Goal: Task Accomplishment & Management: Manage account settings

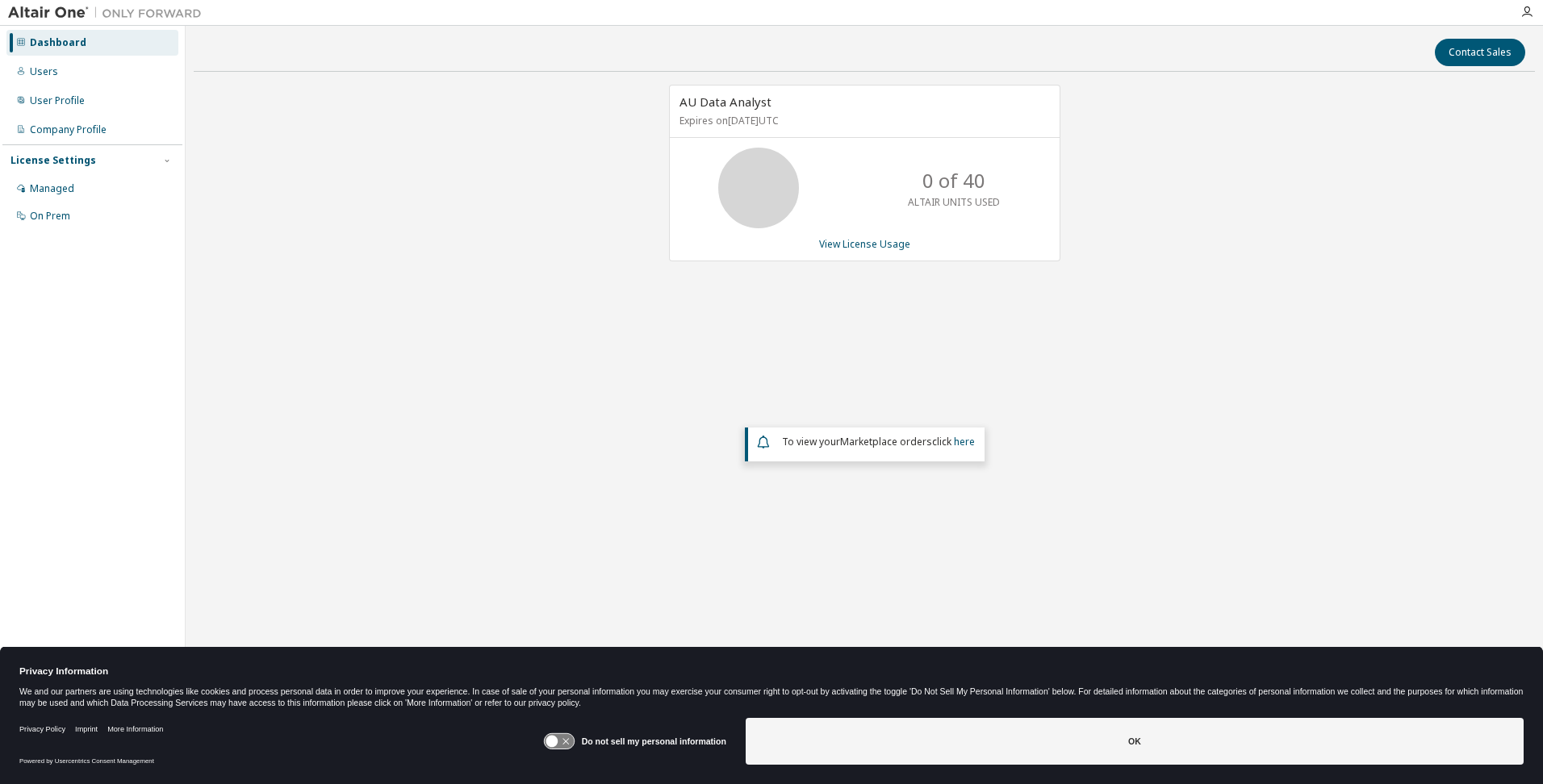
click at [433, 373] on div "AU Data Analyst Expires on [DATE] UTC 0 of 40 ALTAIR UNITS USED View License Us…" at bounding box center [864, 339] width 1341 height 510
click at [85, 125] on div "Company Profile" at bounding box center [68, 130] width 77 height 13
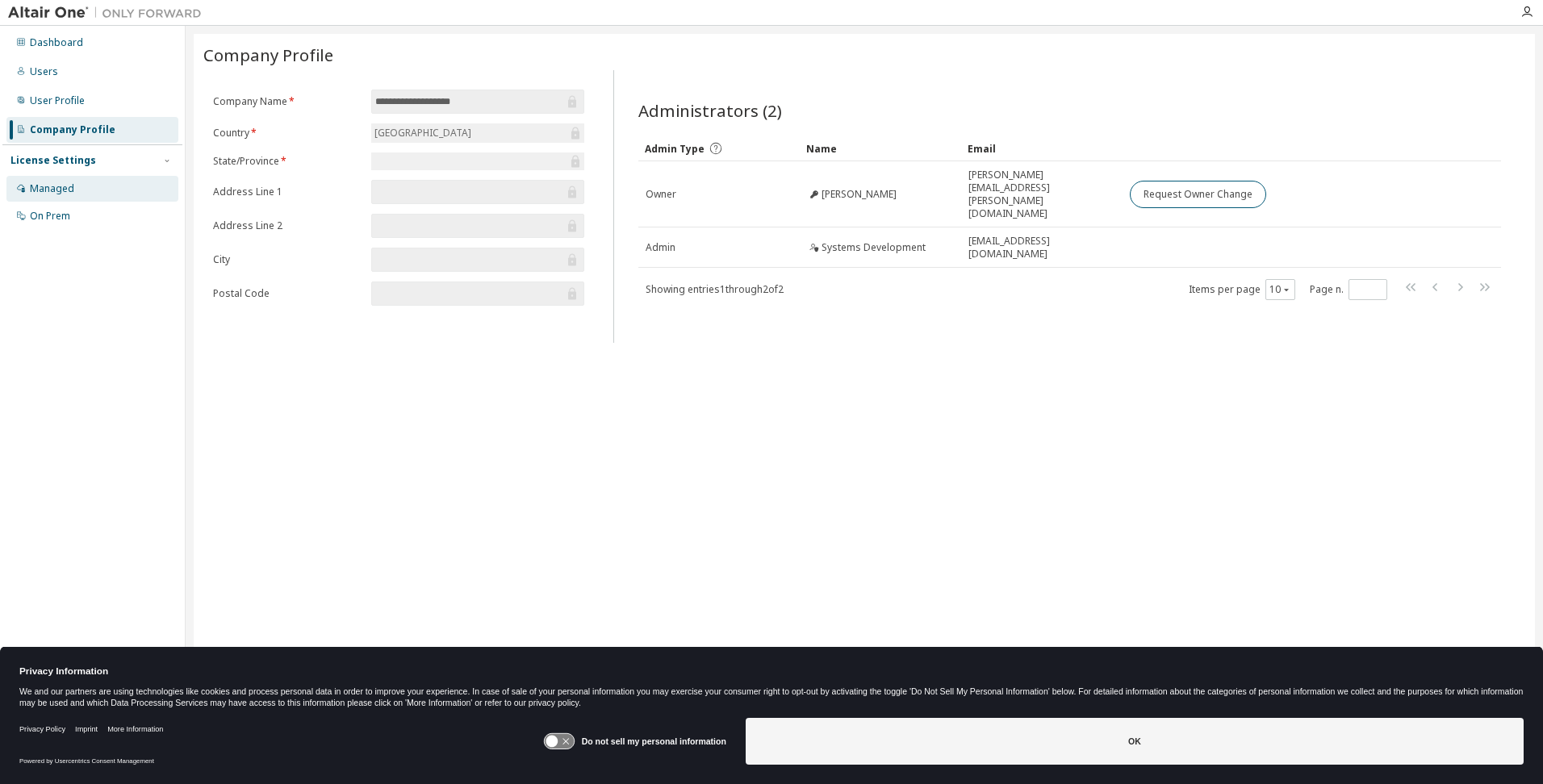
click at [57, 182] on div "Managed" at bounding box center [52, 188] width 44 height 13
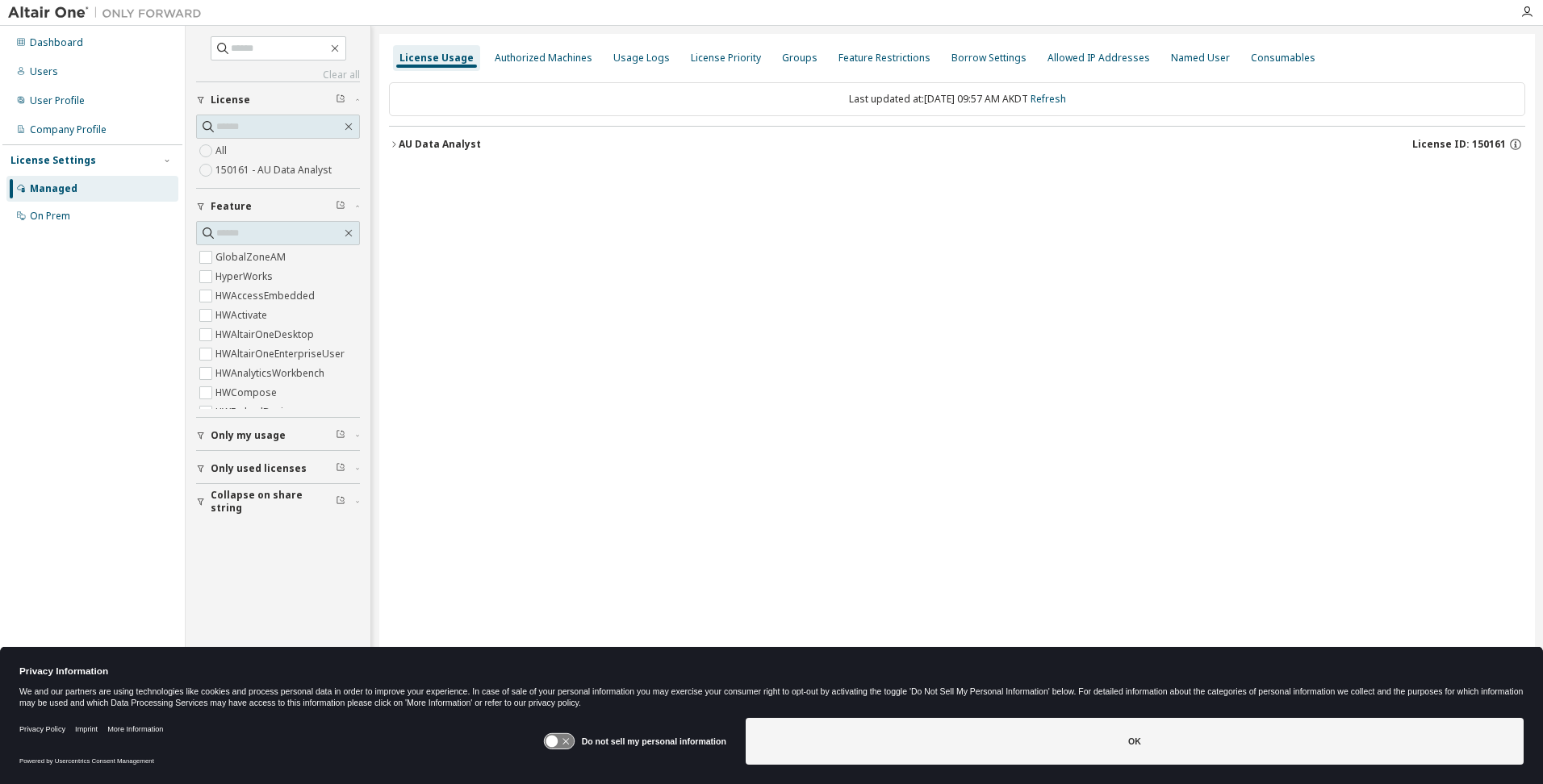
click at [312, 173] on label "150161 - AU Data Analyst" at bounding box center [275, 170] width 119 height 20
click at [390, 145] on icon "button" at bounding box center [393, 144] width 9 height 9
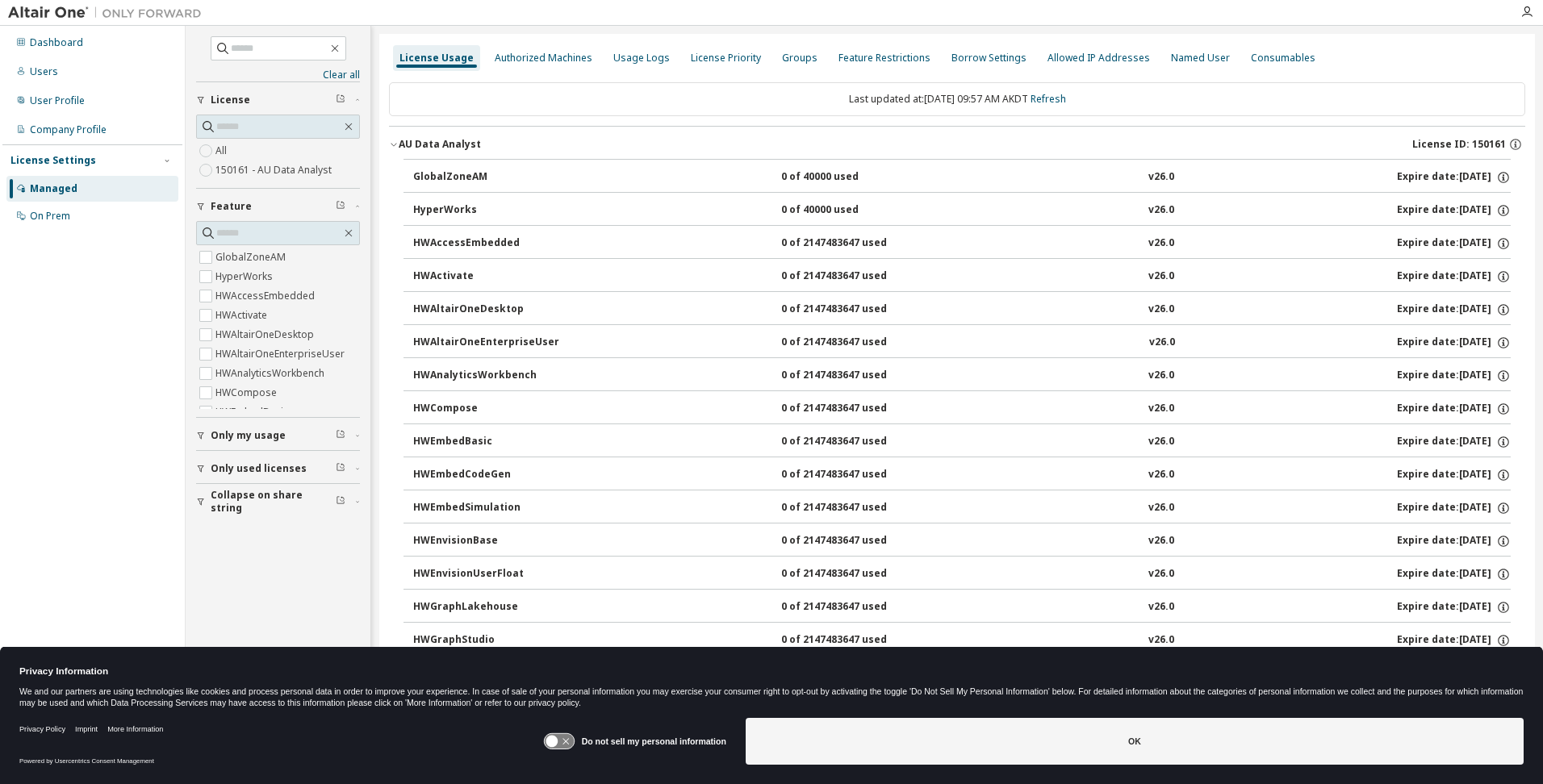
click at [390, 145] on icon "button" at bounding box center [393, 144] width 9 height 9
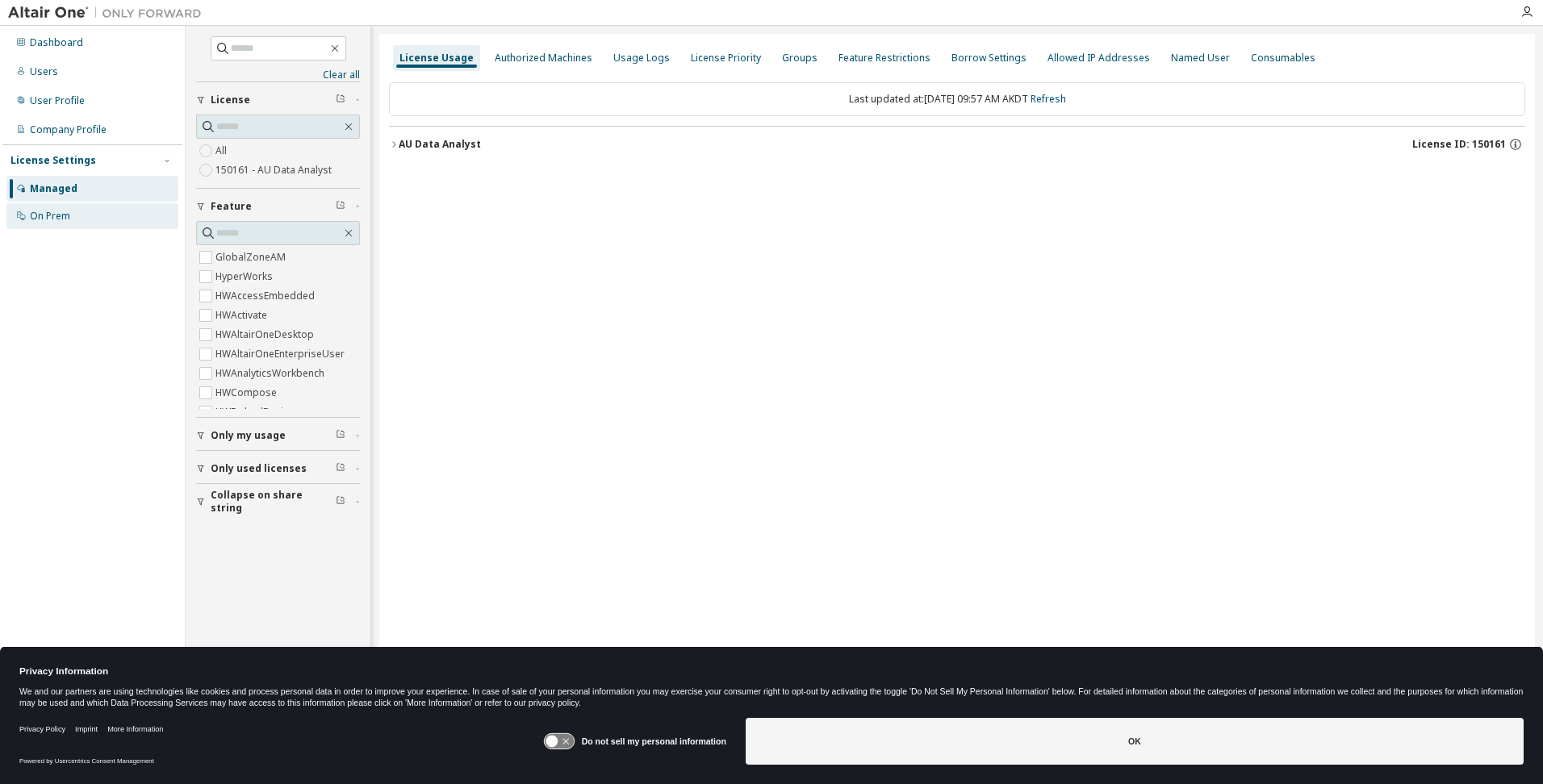
click at [47, 211] on div "On Prem" at bounding box center [49, 216] width 40 height 13
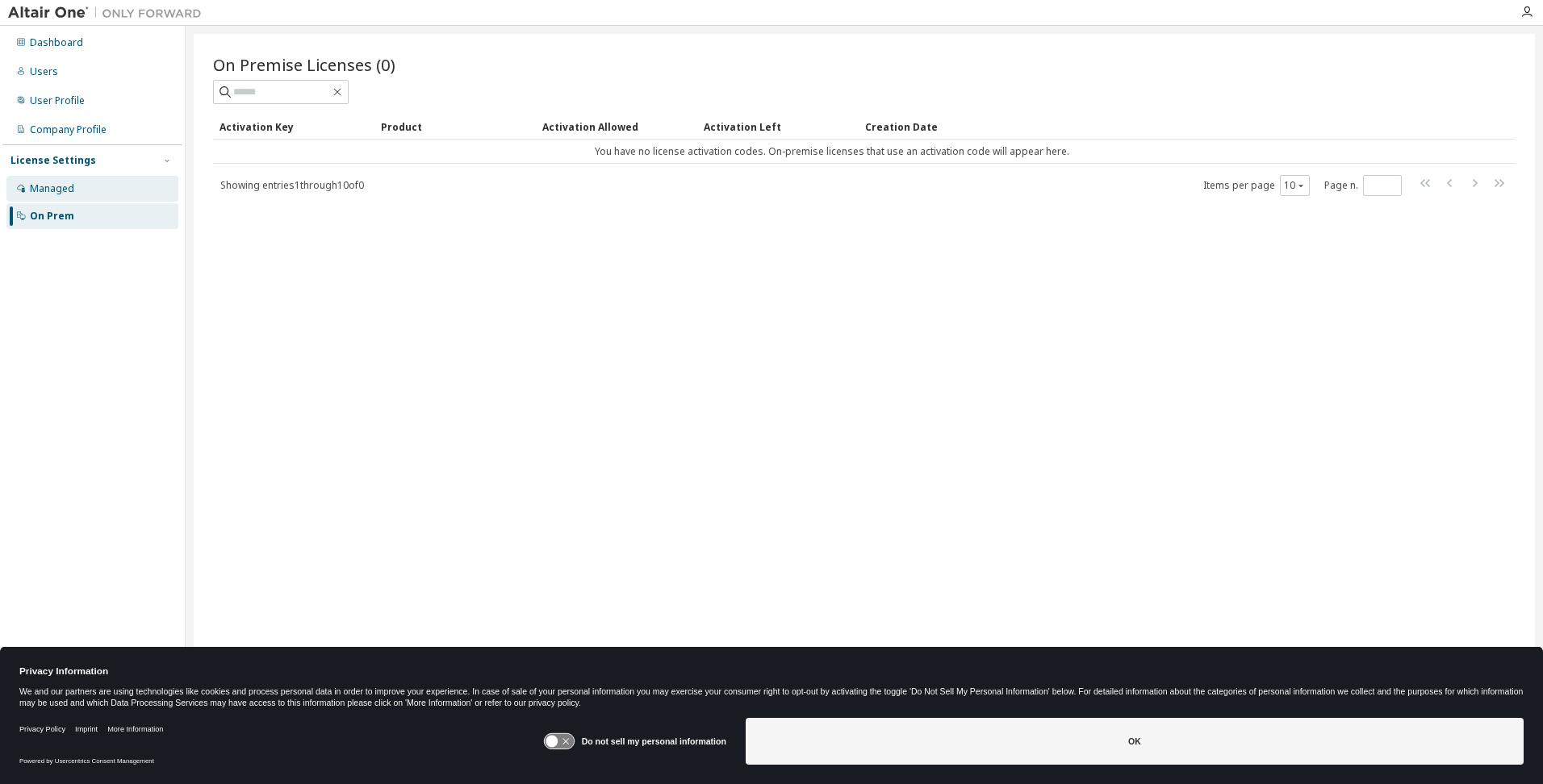
click at [52, 188] on div "Managed" at bounding box center [52, 188] width 44 height 13
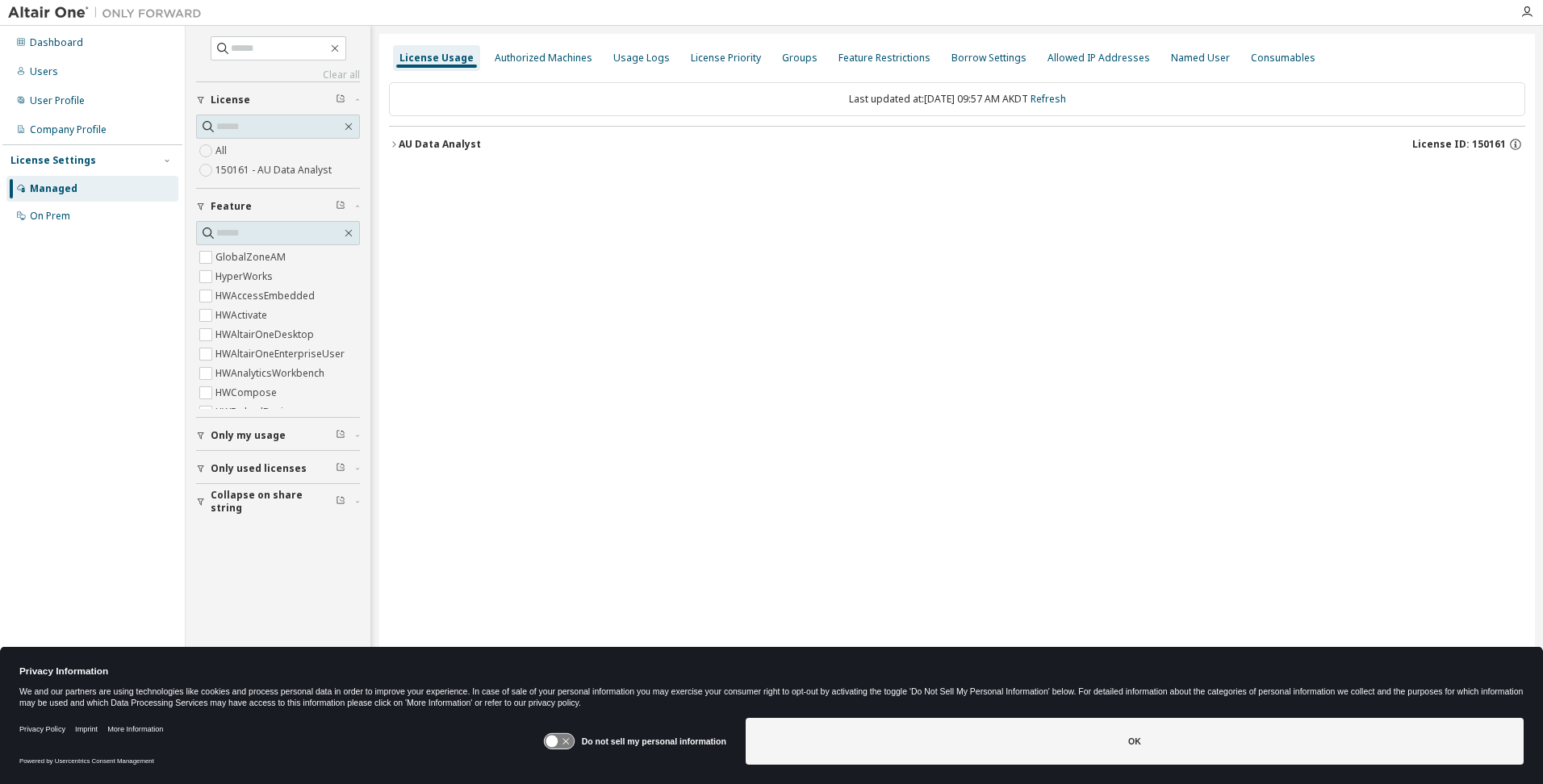
click at [263, 468] on span "Only used licenses" at bounding box center [258, 468] width 96 height 13
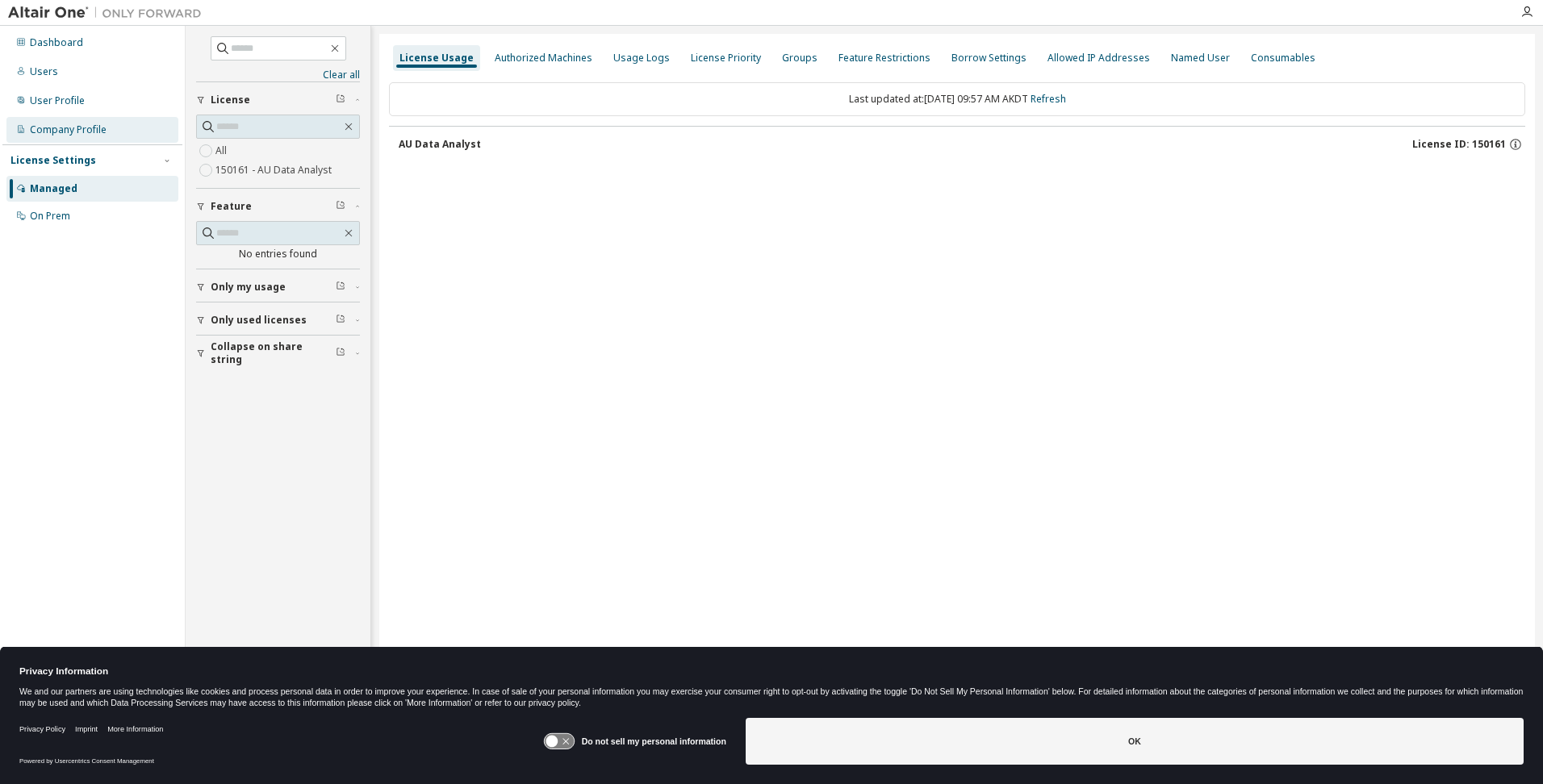
click at [73, 130] on div "Company Profile" at bounding box center [68, 130] width 77 height 13
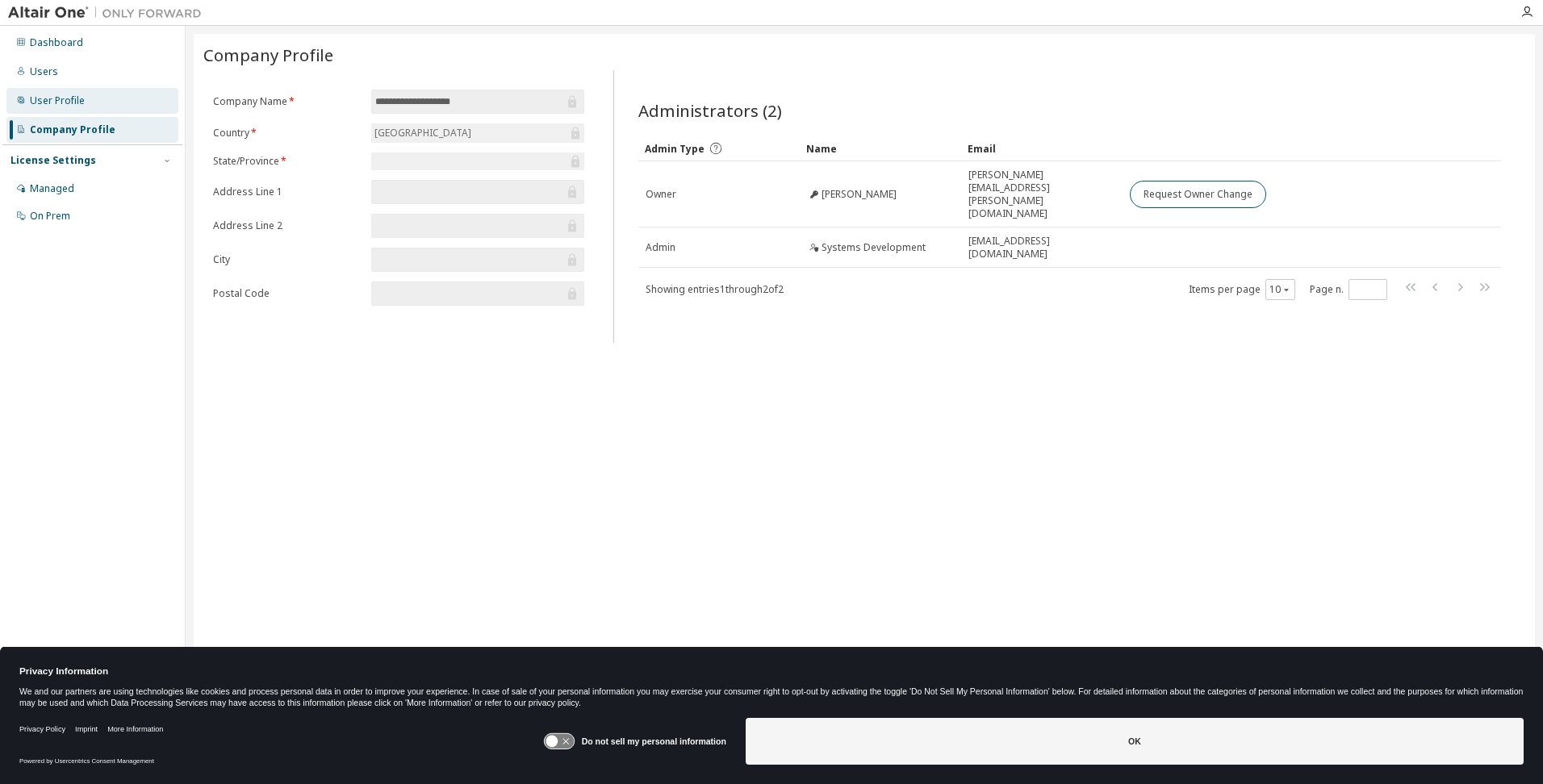
click at [84, 101] on div "User Profile" at bounding box center [93, 101] width 172 height 26
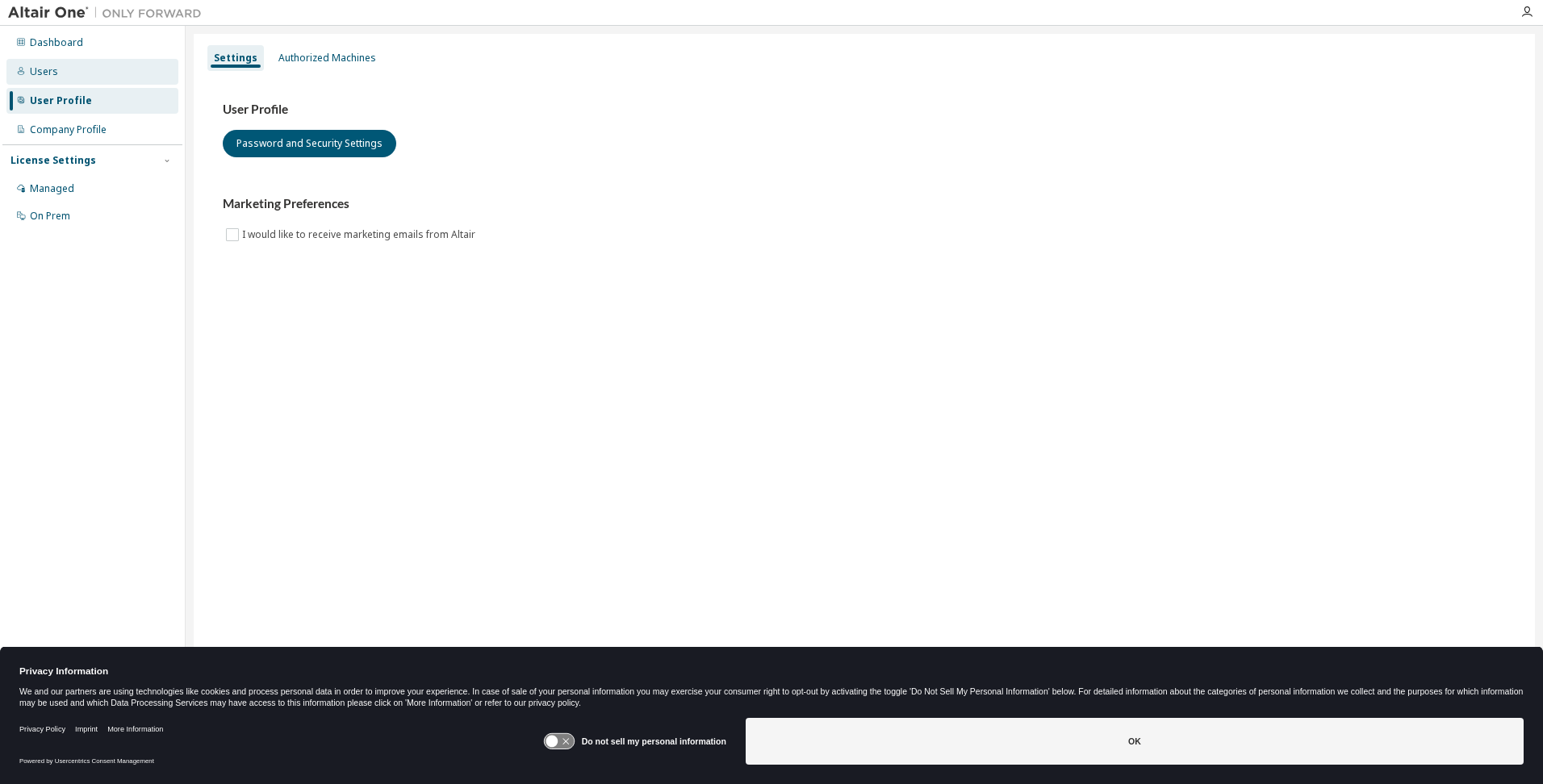
click at [64, 72] on div "Users" at bounding box center [93, 72] width 172 height 26
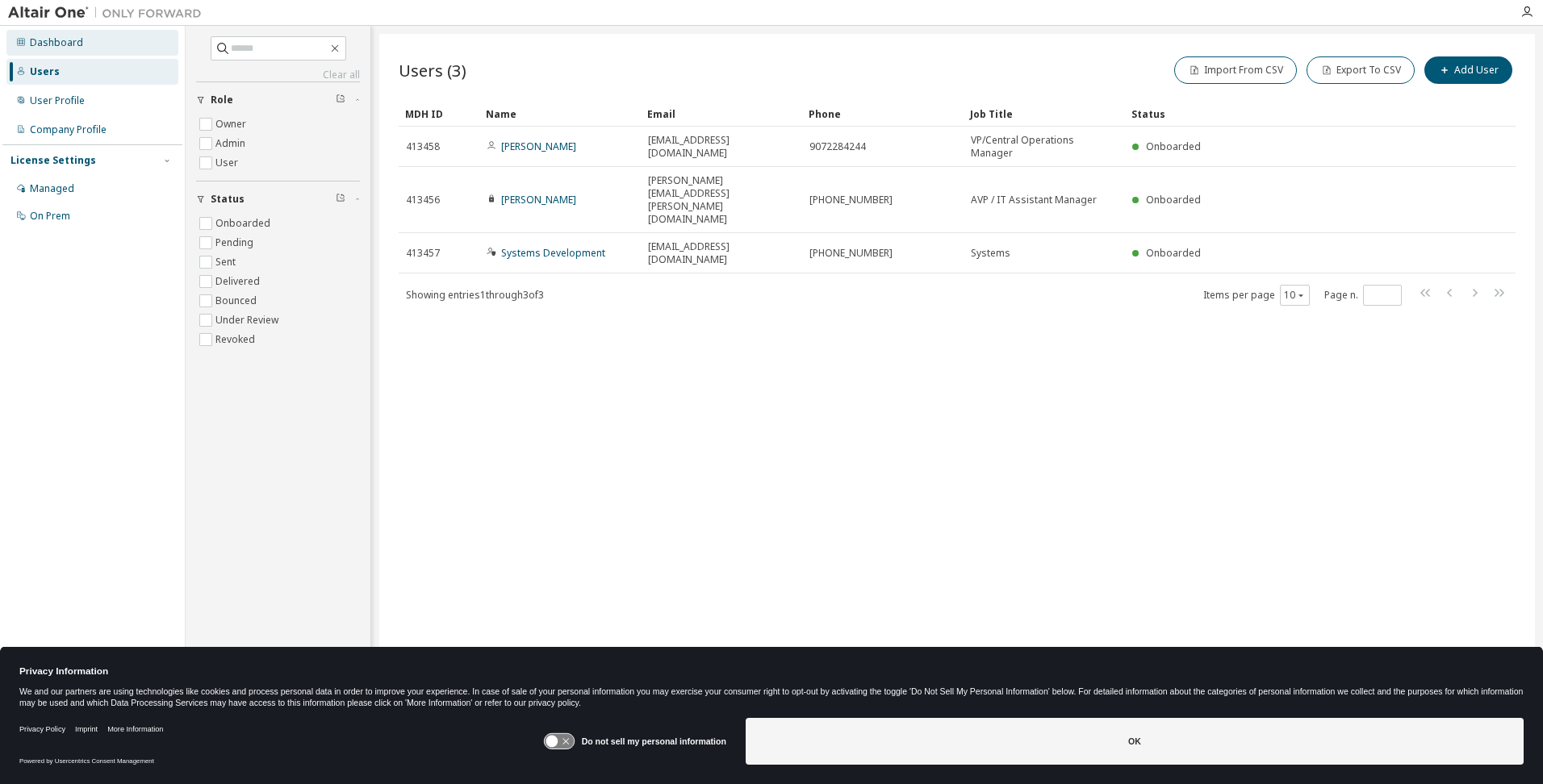
click at [42, 41] on div "Dashboard" at bounding box center [56, 43] width 53 height 13
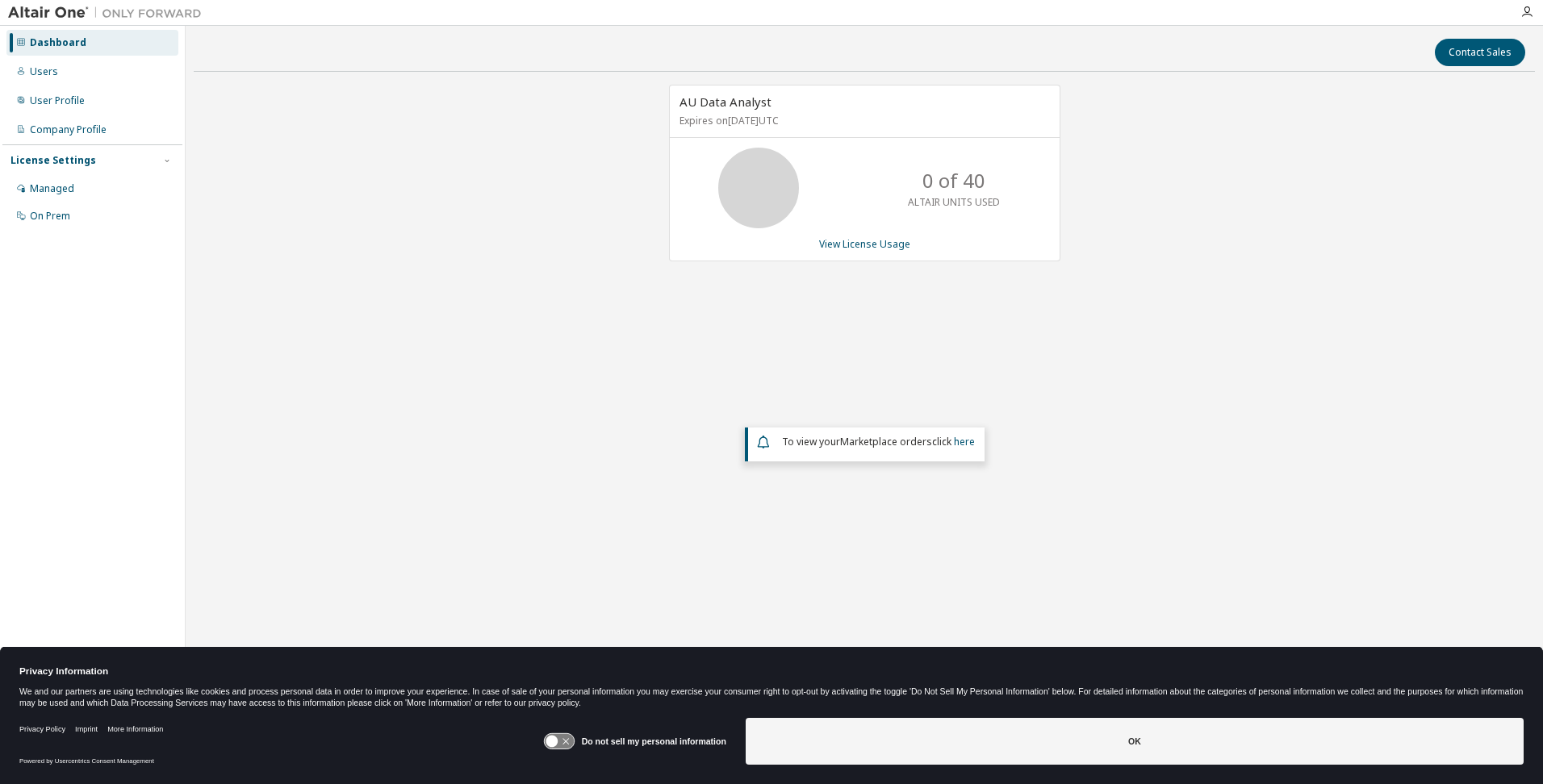
click at [916, 224] on div "0 of 40 ALTAIR UNITS USED" at bounding box center [953, 187] width 129 height 81
click at [870, 240] on link "View License Usage" at bounding box center [864, 244] width 91 height 14
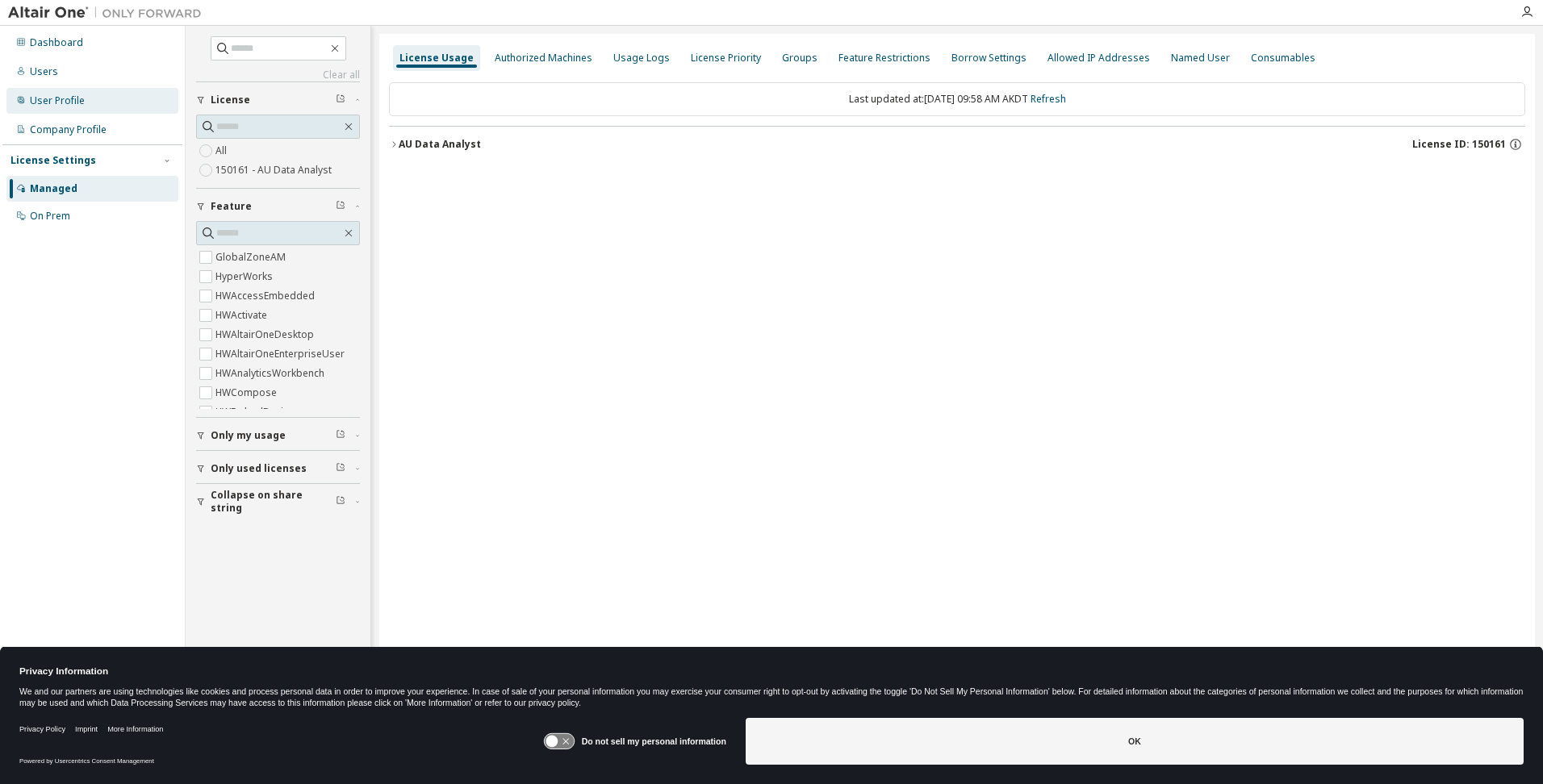
click at [95, 92] on div "User Profile" at bounding box center [93, 101] width 172 height 26
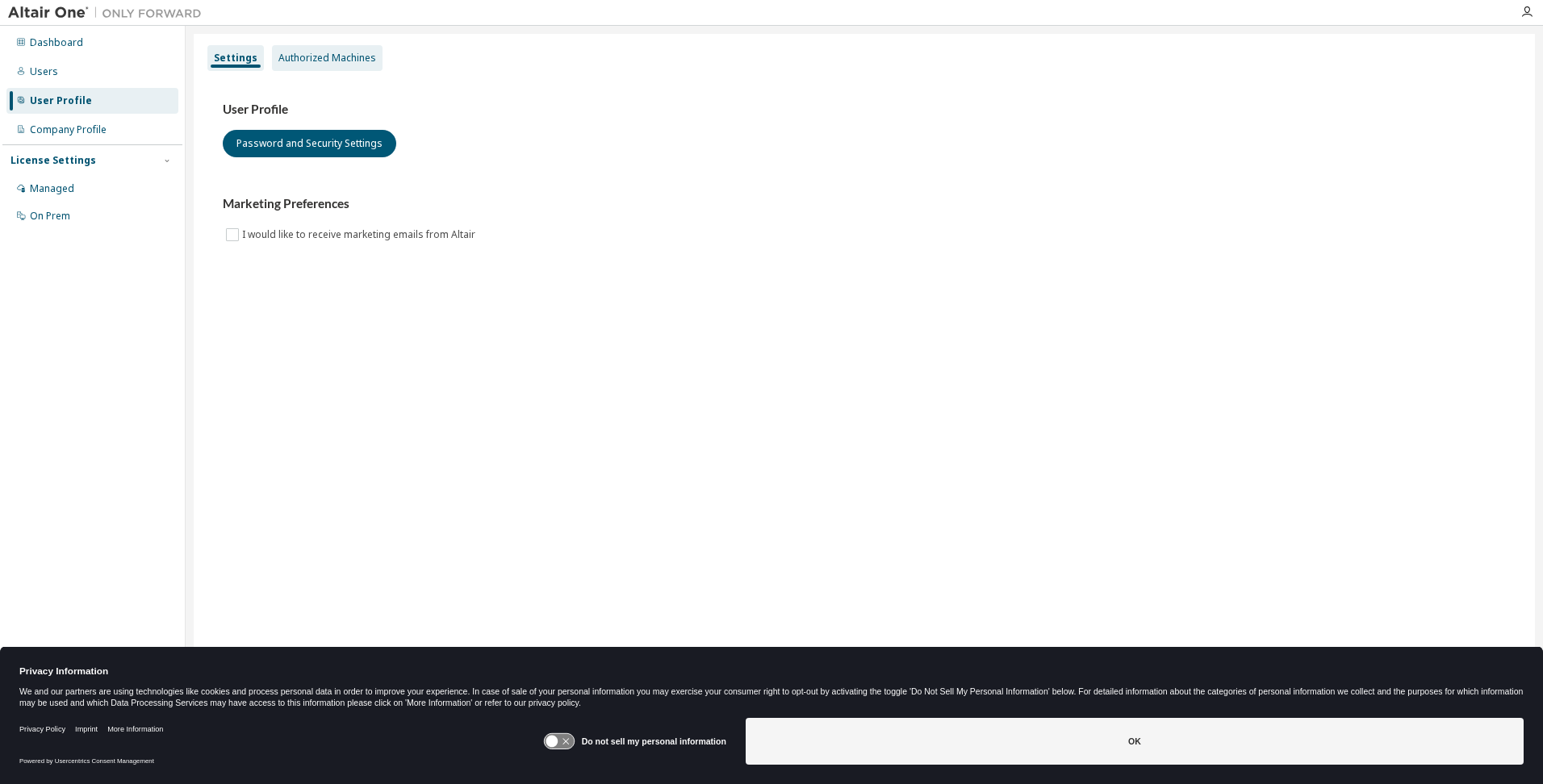
click at [329, 60] on div "Authorized Machines" at bounding box center [327, 58] width 98 height 13
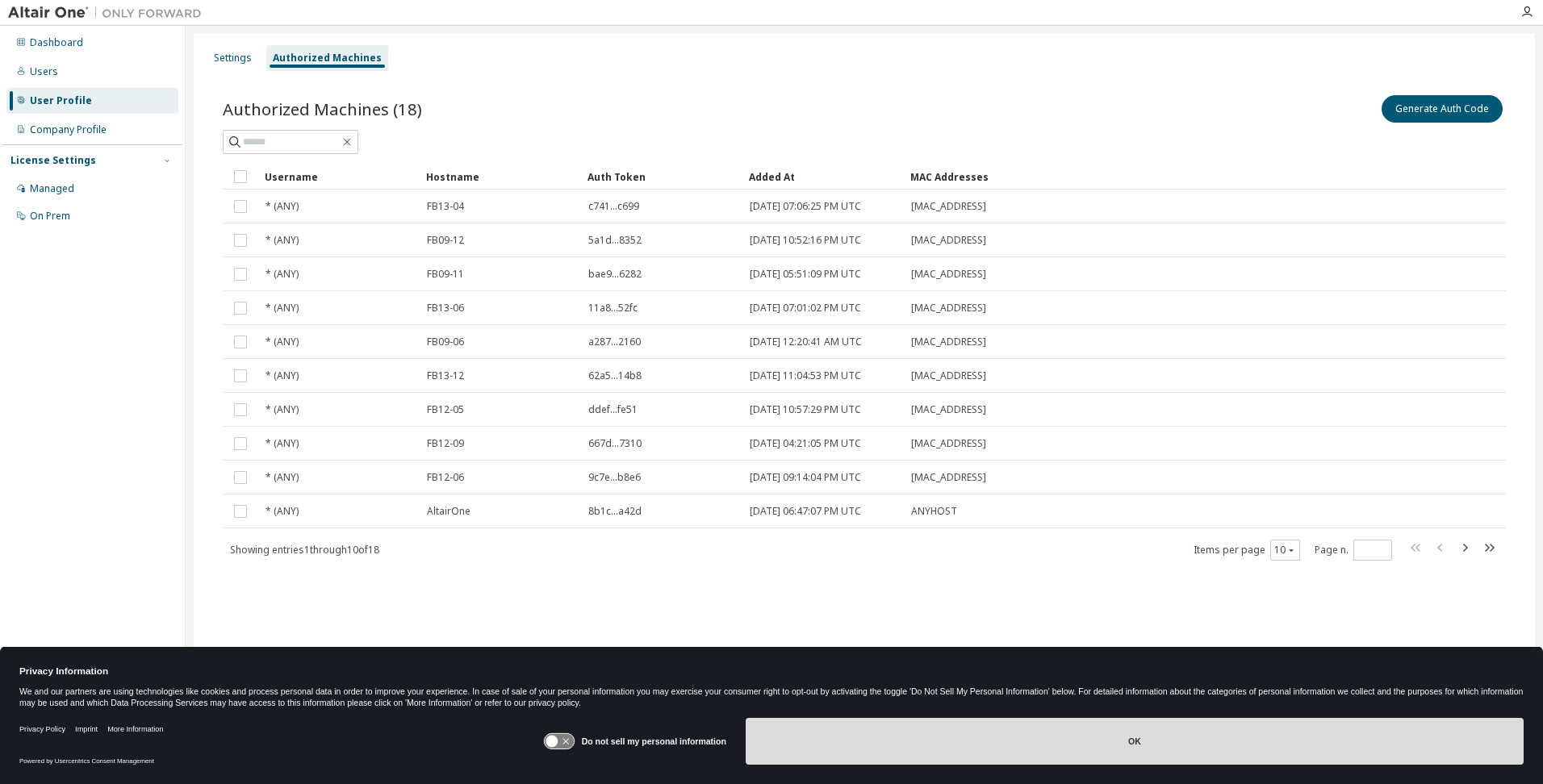
click at [1006, 744] on button "OK" at bounding box center [1135, 741] width 777 height 47
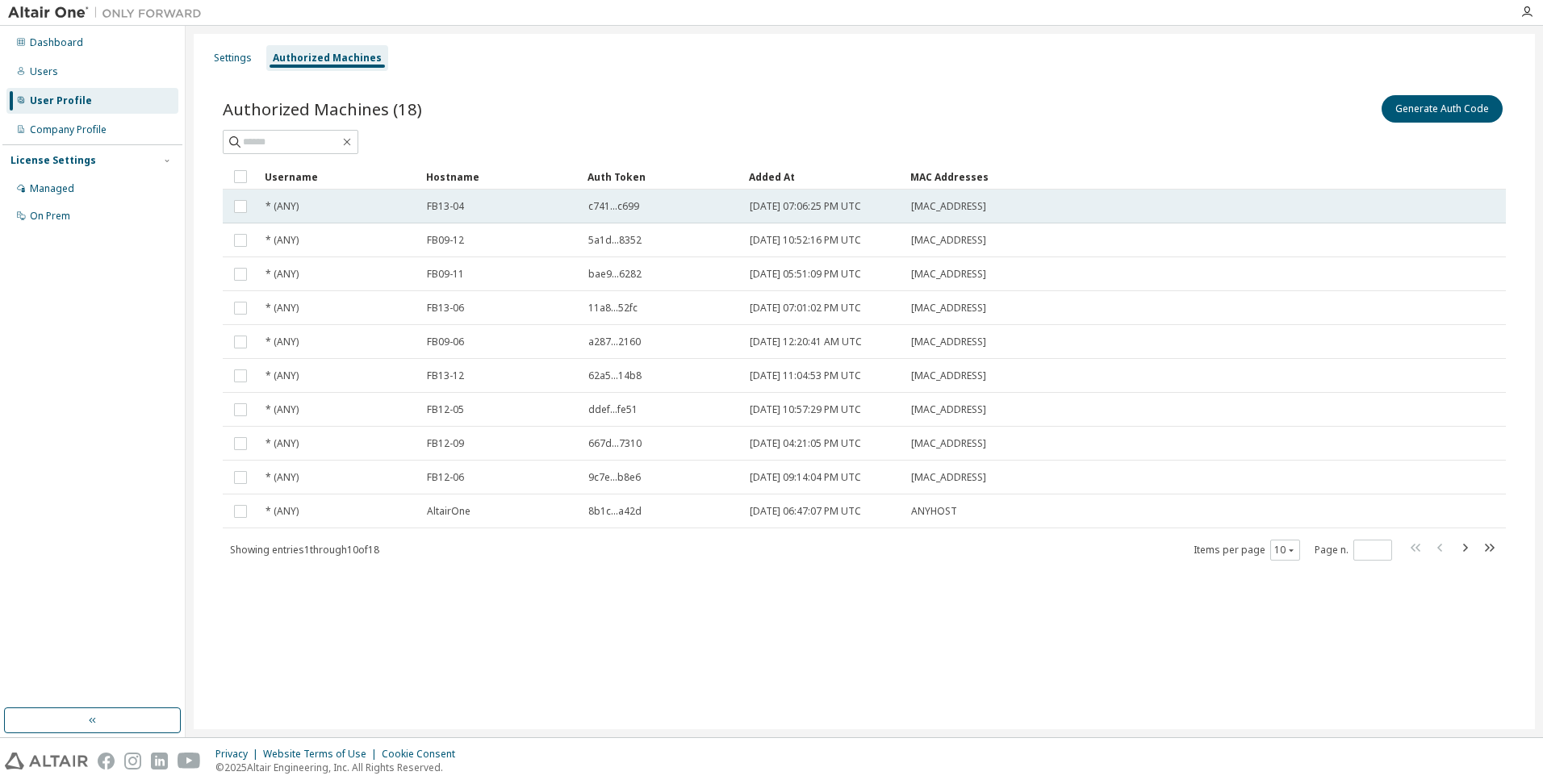
click at [743, 205] on td "[DATE] 07:06:25 PM UTC" at bounding box center [823, 206] width 161 height 34
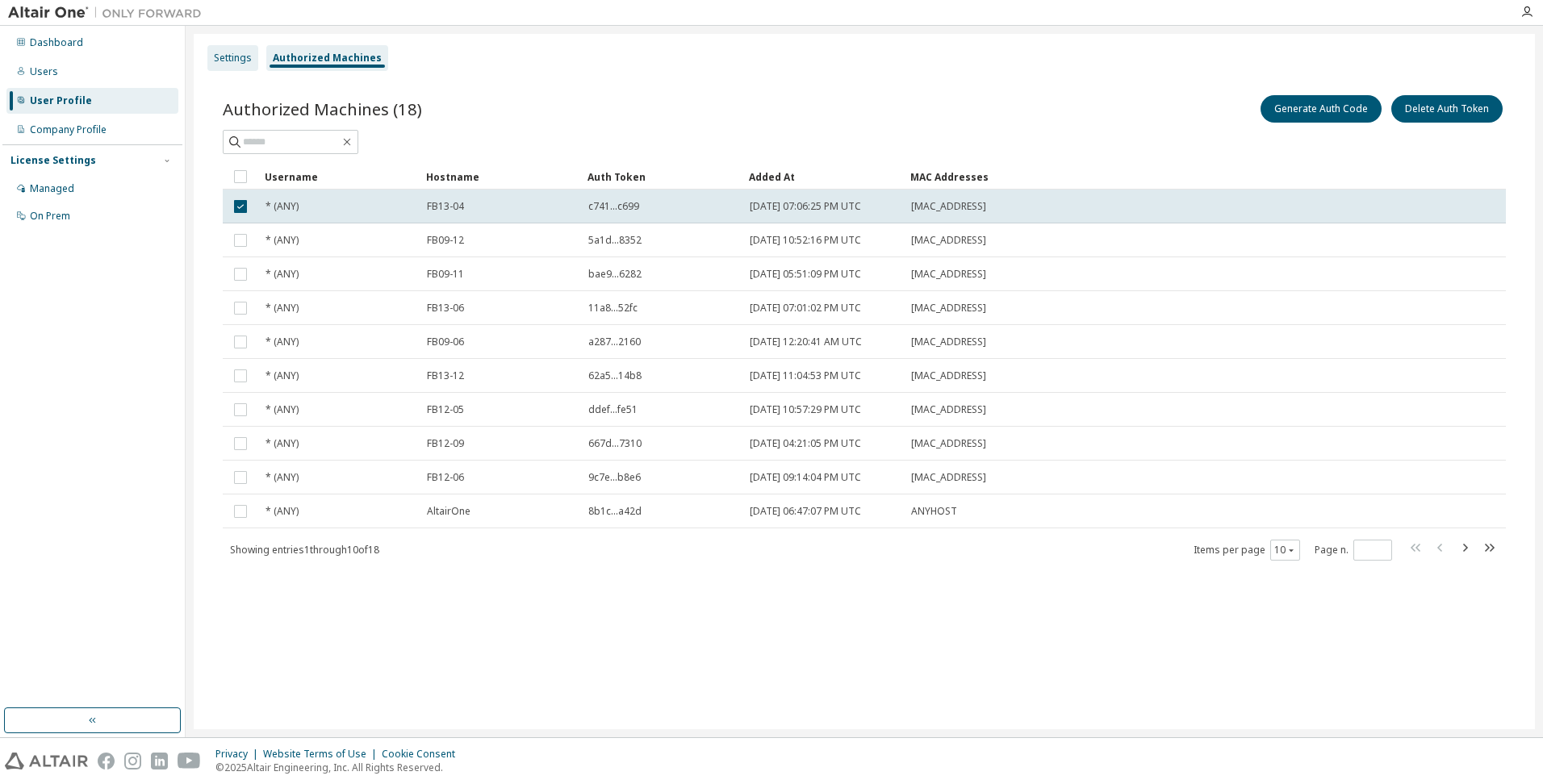
click at [234, 64] on div "Settings" at bounding box center [233, 58] width 38 height 13
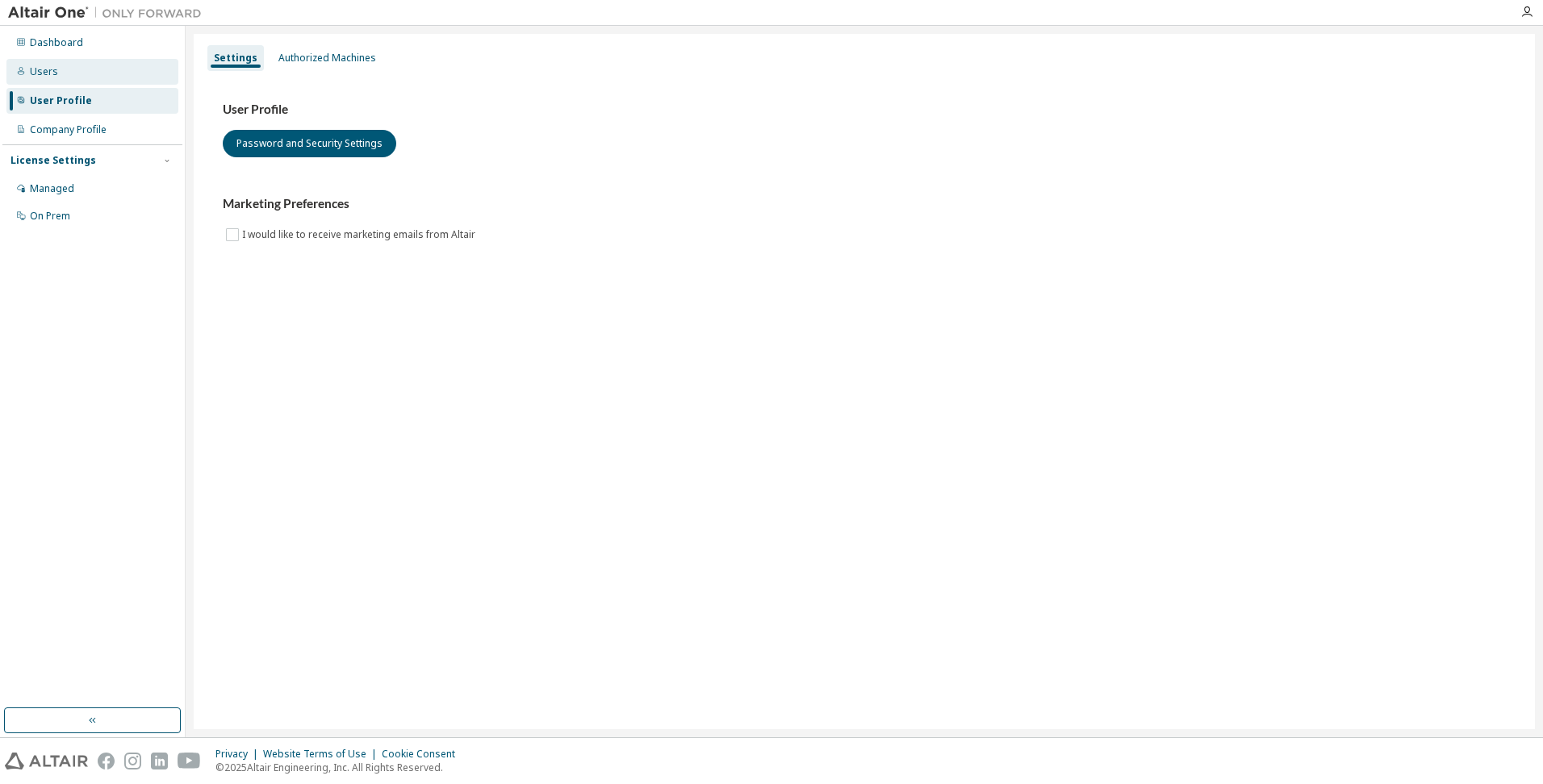
click at [84, 66] on div "Users" at bounding box center [93, 72] width 172 height 26
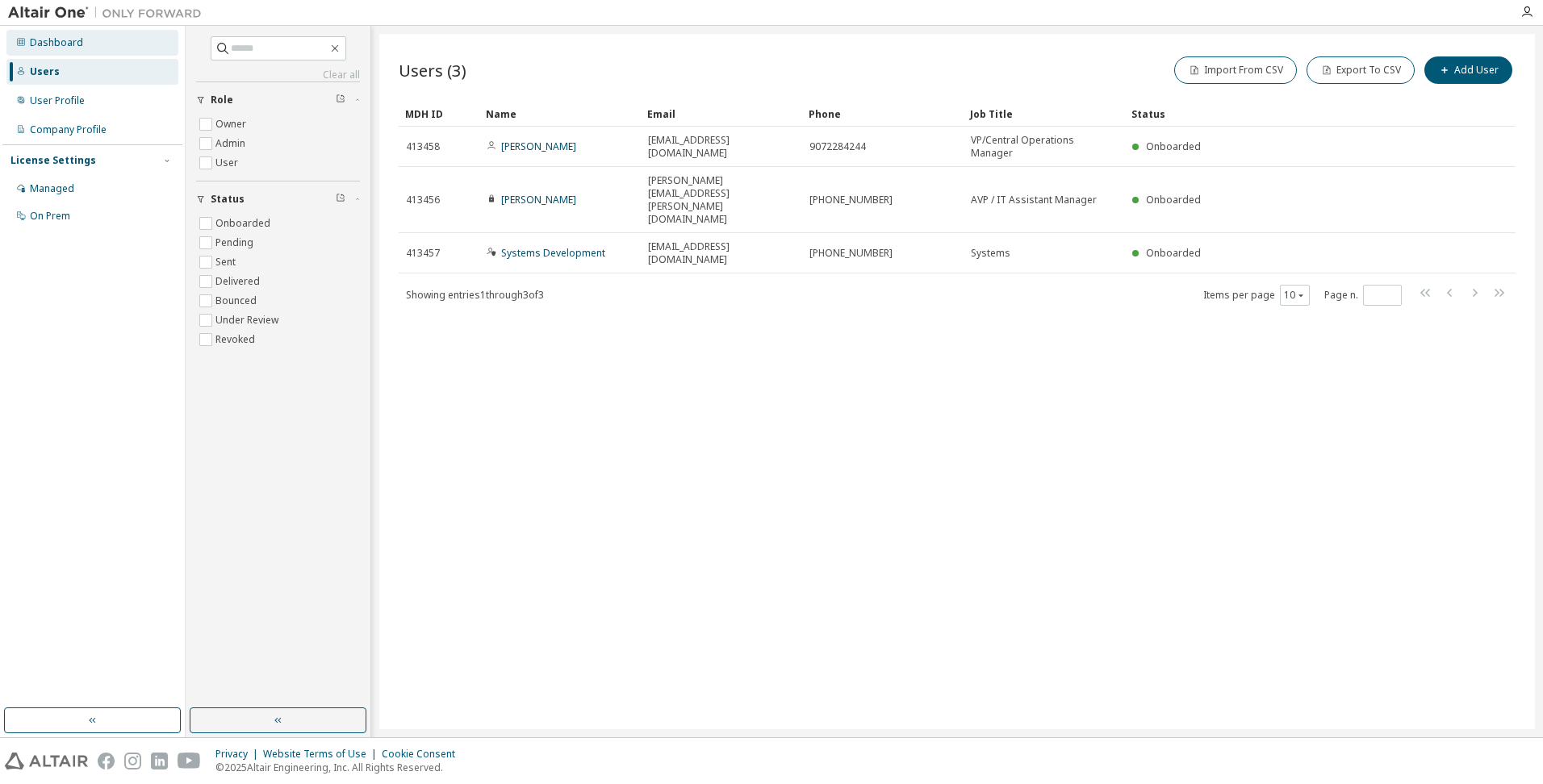
click at [73, 51] on div "Dashboard" at bounding box center [93, 43] width 172 height 26
